Goal: Information Seeking & Learning: Understand process/instructions

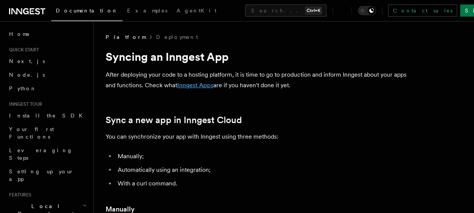
click at [196, 86] on link "Inngest Apps" at bounding box center [195, 84] width 36 height 7
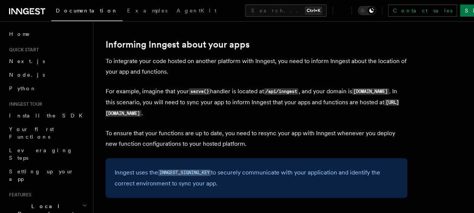
scroll to position [1131, 0]
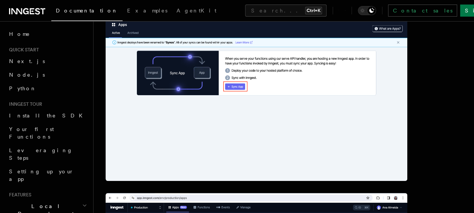
scroll to position [301, 0]
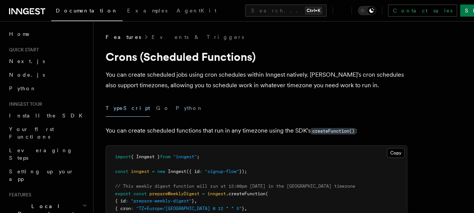
click at [183, 115] on div "TypeScript Go Python" at bounding box center [256, 107] width 301 height 17
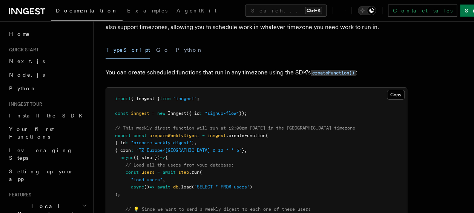
scroll to position [58, 0]
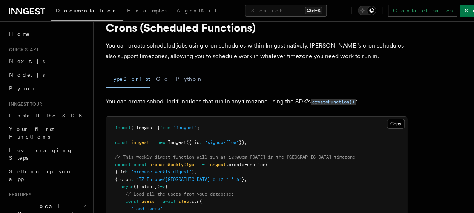
scroll to position [26, 0]
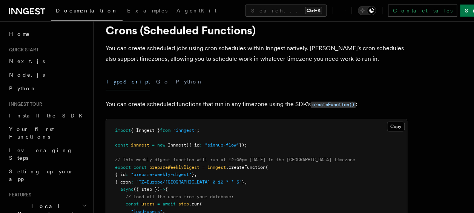
click at [321, 84] on div "TypeScript Go Python" at bounding box center [256, 81] width 301 height 17
click at [397, 124] on button "Copy Copied" at bounding box center [396, 126] width 18 height 10
click at [402, 126] on button "Copy Copied" at bounding box center [396, 126] width 18 height 10
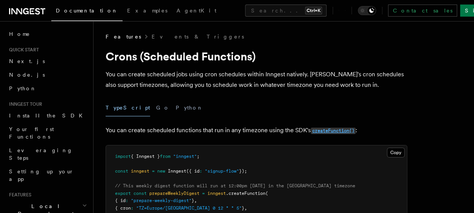
scroll to position [0, 0]
click at [151, 38] on link "Events & Triggers" at bounding box center [197, 37] width 92 height 8
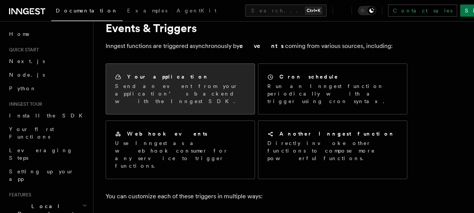
scroll to position [29, 0]
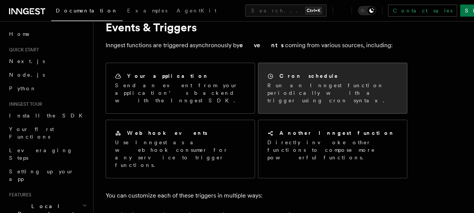
click at [292, 84] on p "Run an Inngest function periodically with a trigger using cron syntax." at bounding box center [332, 92] width 130 height 23
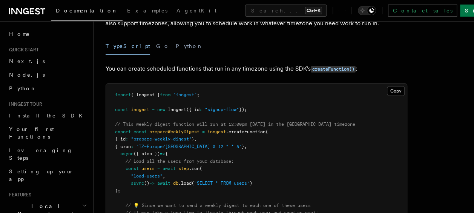
scroll to position [62, 0]
click at [396, 89] on button "Copy Copied" at bounding box center [396, 91] width 18 height 10
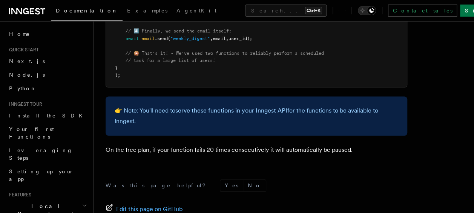
scroll to position [525, 0]
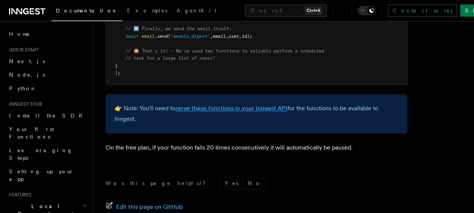
click at [227, 106] on link "serve these functions in your Inngest API" at bounding box center [231, 107] width 112 height 7
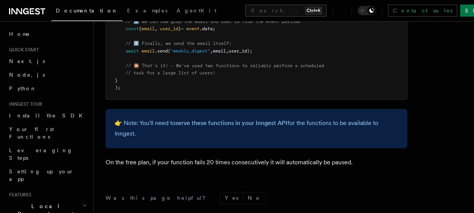
scroll to position [511, 0]
